Goal: Find specific page/section: Find specific page/section

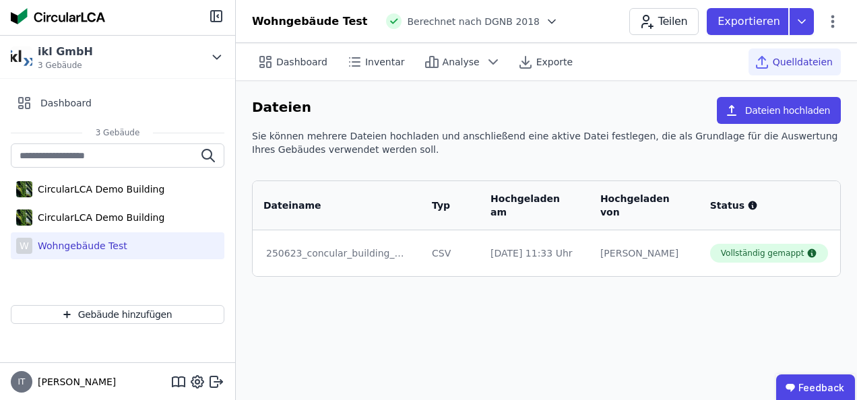
click at [66, 245] on div "Wohngebäude Test" at bounding box center [79, 245] width 95 height 13
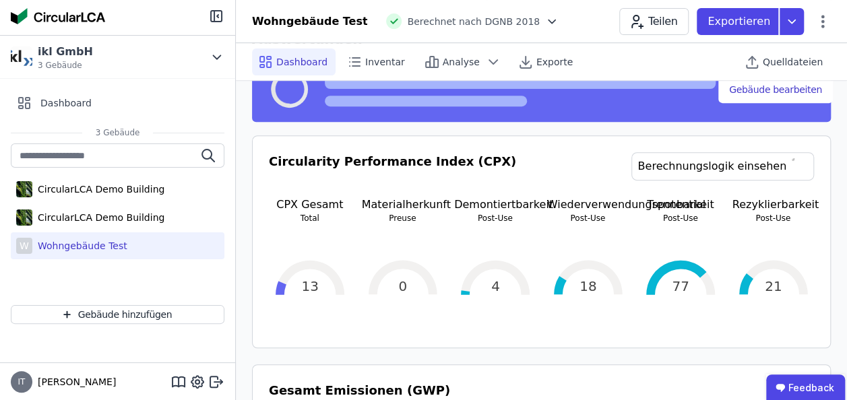
scroll to position [269, 0]
